Goal: Information Seeking & Learning: Learn about a topic

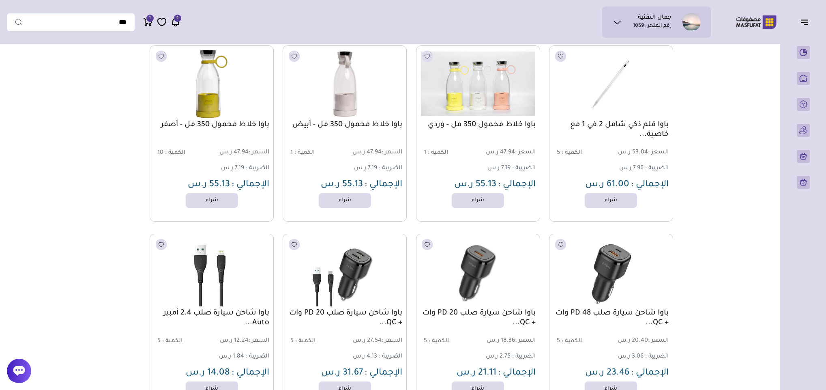
scroll to position [7420, 0]
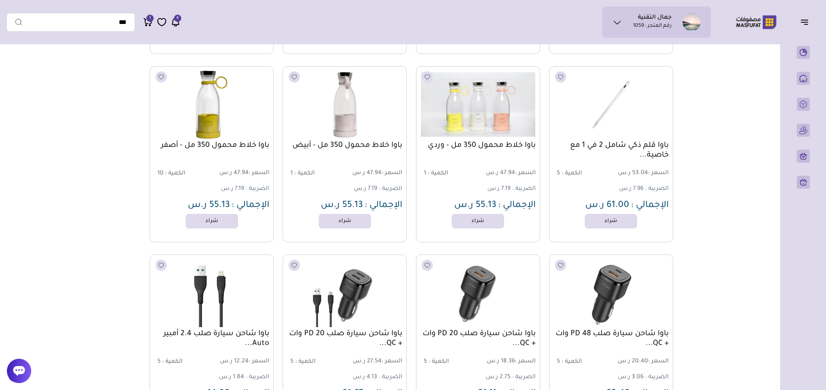
click at [503, 144] on link "باوا خلاط محمول 350 مل - وردي" at bounding box center [478, 146] width 115 height 10
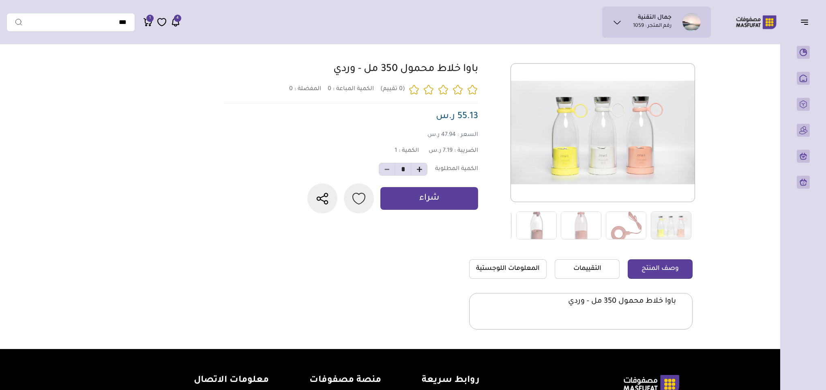
scroll to position [122, 0]
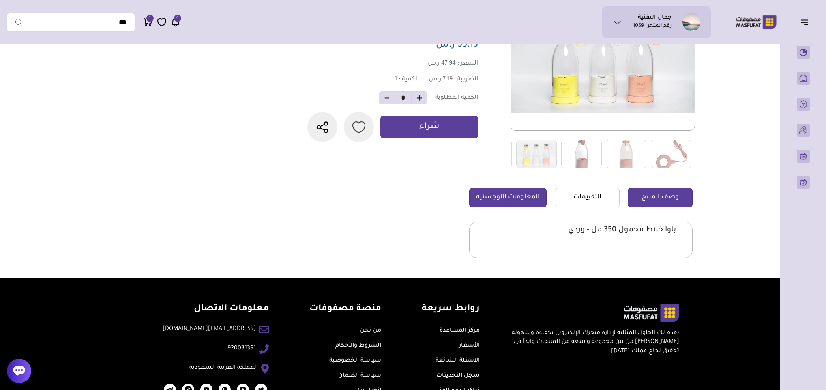
click at [525, 194] on link "المعلومات اللوجستية" at bounding box center [507, 197] width 77 height 19
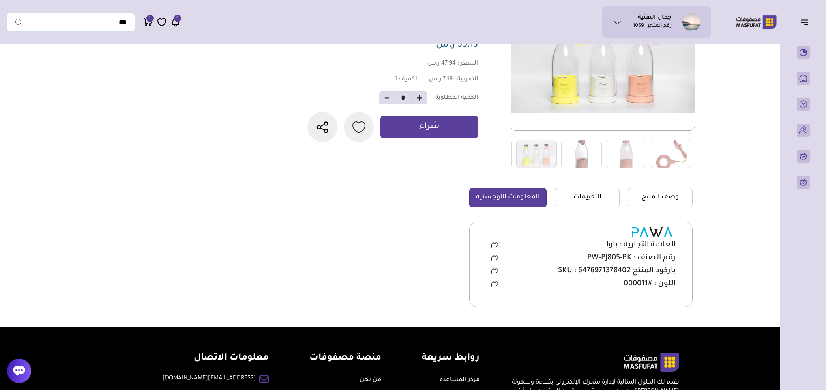
click at [492, 258] on icon at bounding box center [495, 258] width 6 height 6
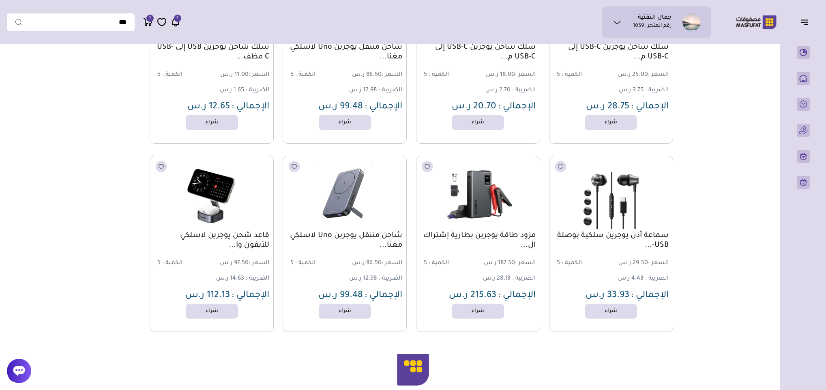
scroll to position [1677, 0]
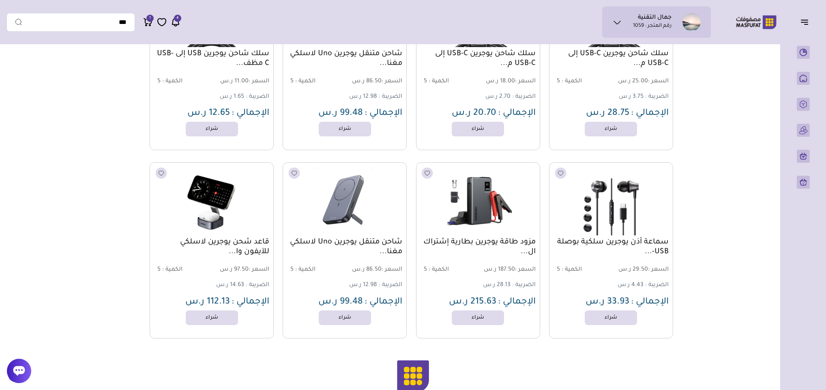
click at [232, 243] on link "قاعد شحن يوجرين لاسلكي للآيفون وا..." at bounding box center [211, 246] width 115 height 19
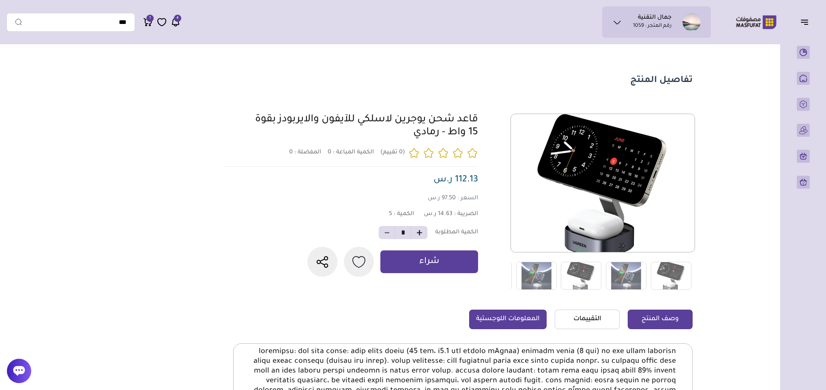
click at [510, 319] on link "المعلومات اللوجستية" at bounding box center [507, 318] width 77 height 19
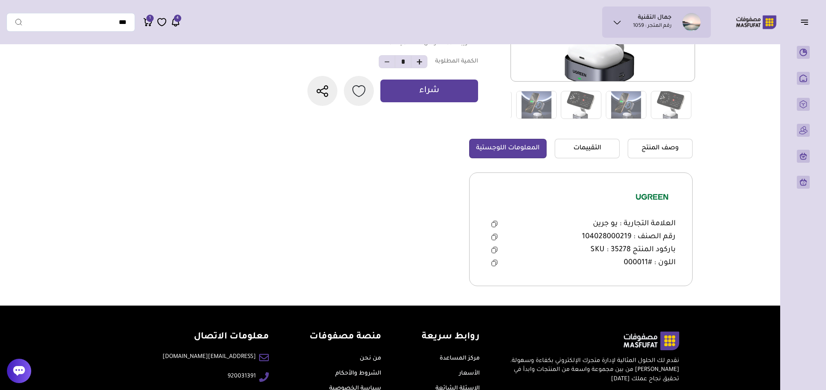
scroll to position [183, 0]
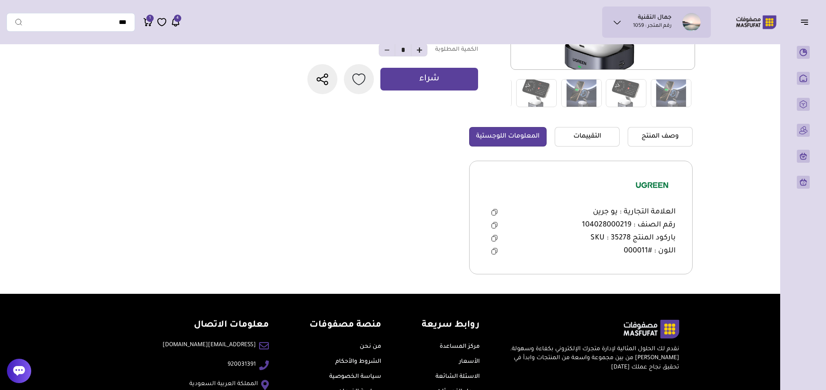
click at [494, 226] on icon at bounding box center [495, 225] width 6 height 6
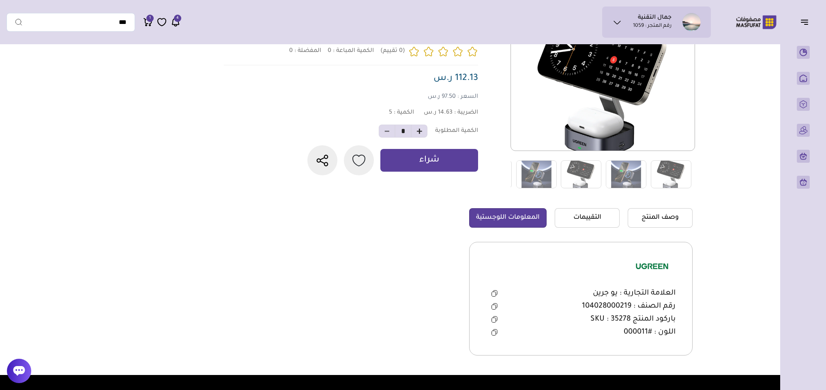
scroll to position [0, 0]
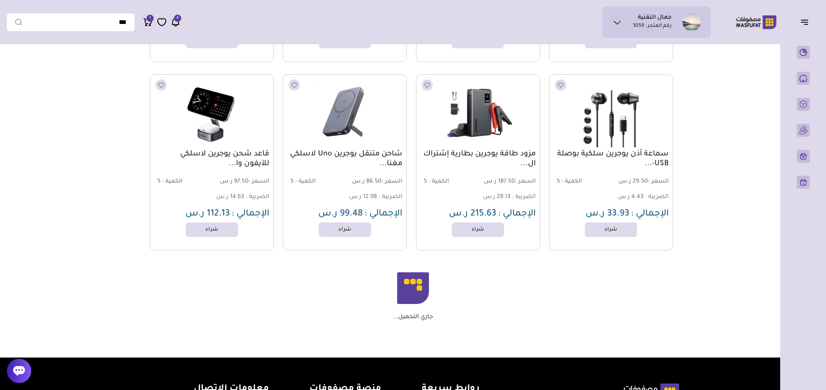
scroll to position [1766, 0]
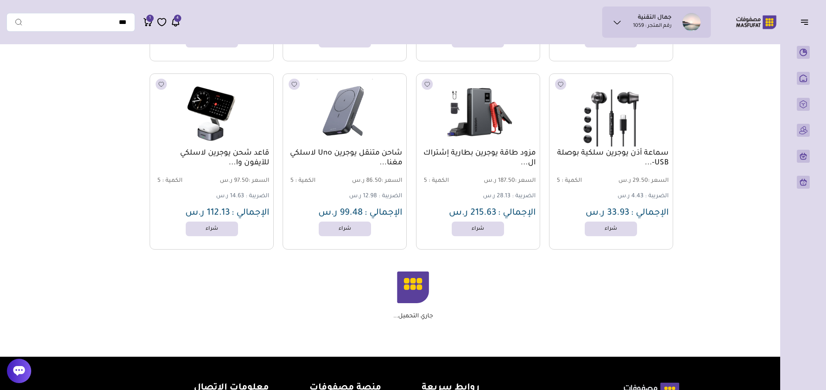
click at [623, 154] on link "سماعة أذن يوجرين سلكية بوصلة USB-..." at bounding box center [611, 157] width 115 height 19
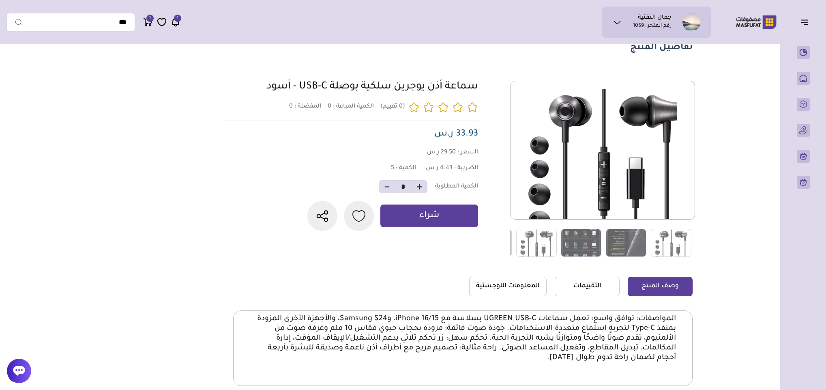
scroll to position [122, 0]
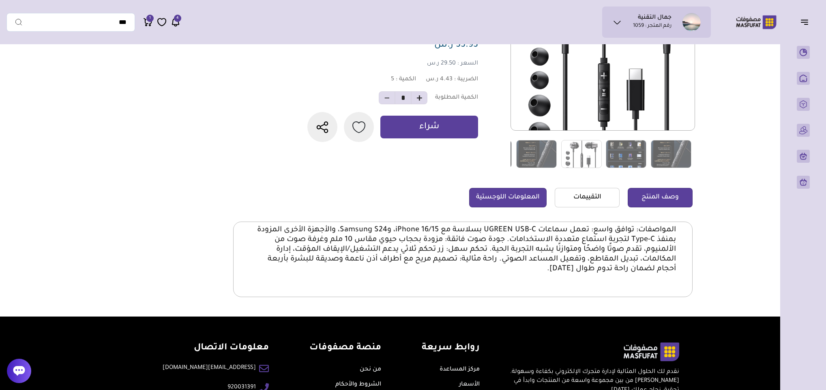
click at [481, 204] on link "المعلومات اللوجستية" at bounding box center [507, 197] width 77 height 19
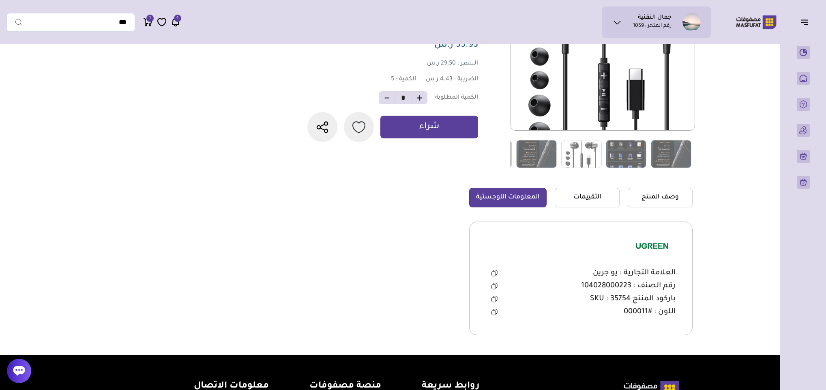
click at [496, 285] on icon at bounding box center [495, 285] width 4 height 4
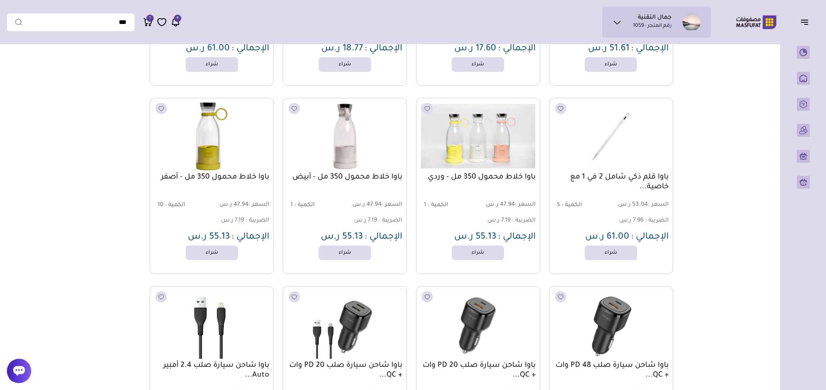
scroll to position [7416, 0]
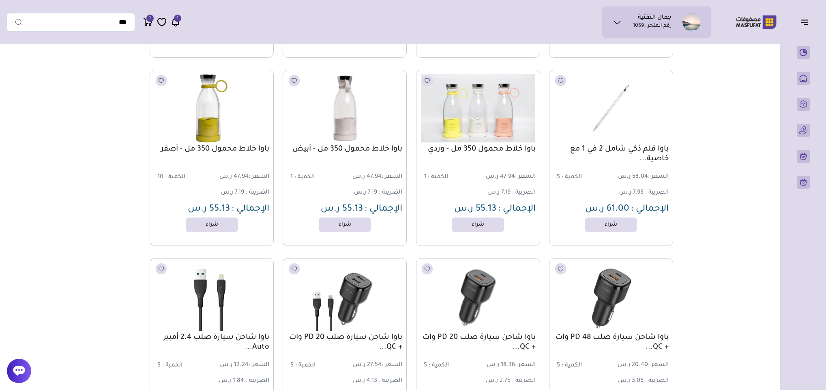
click at [499, 115] on img at bounding box center [478, 108] width 126 height 75
